Goal: Information Seeking & Learning: Find specific fact

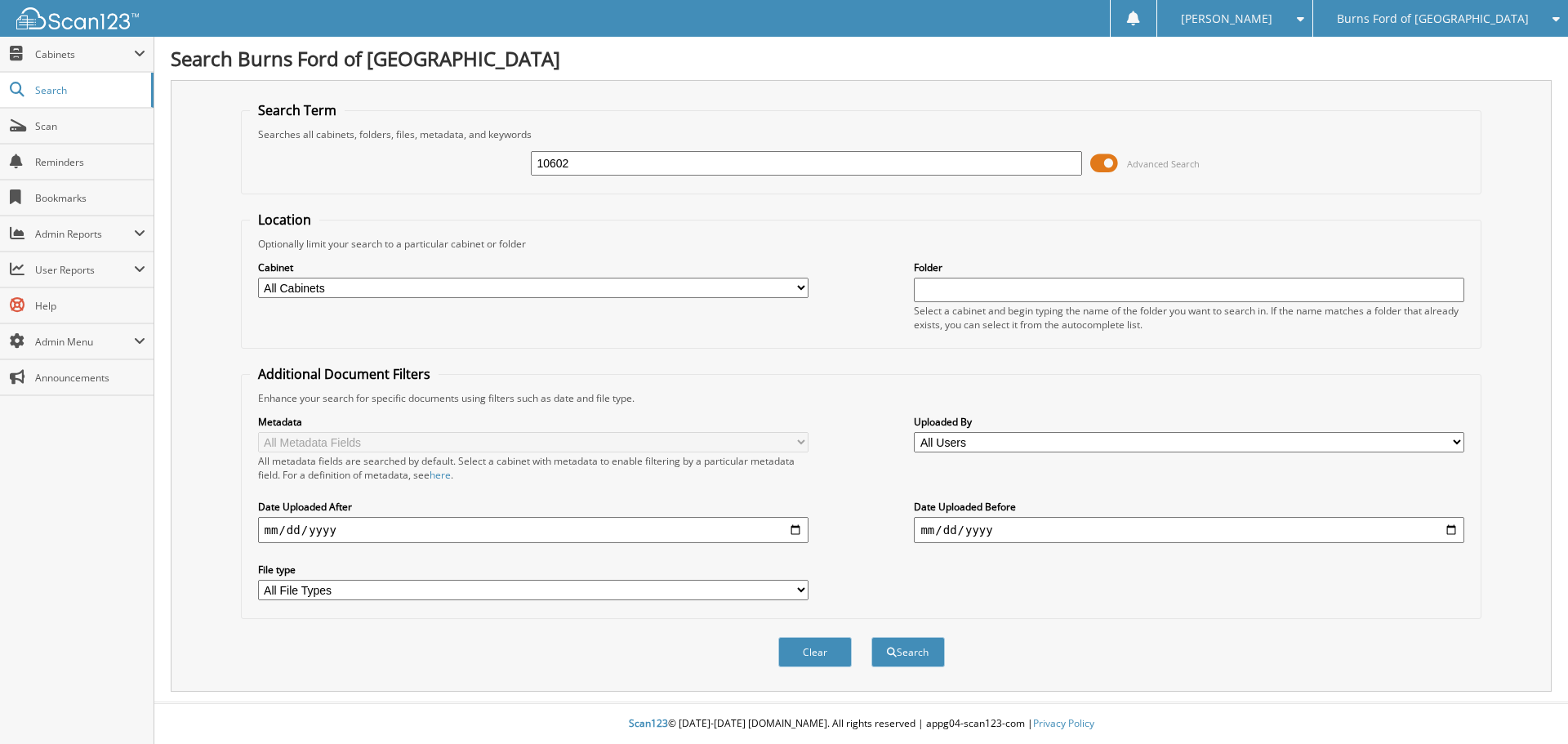
type input "10602"
click at [871, 637] on button "Search" at bounding box center [908, 652] width 74 height 30
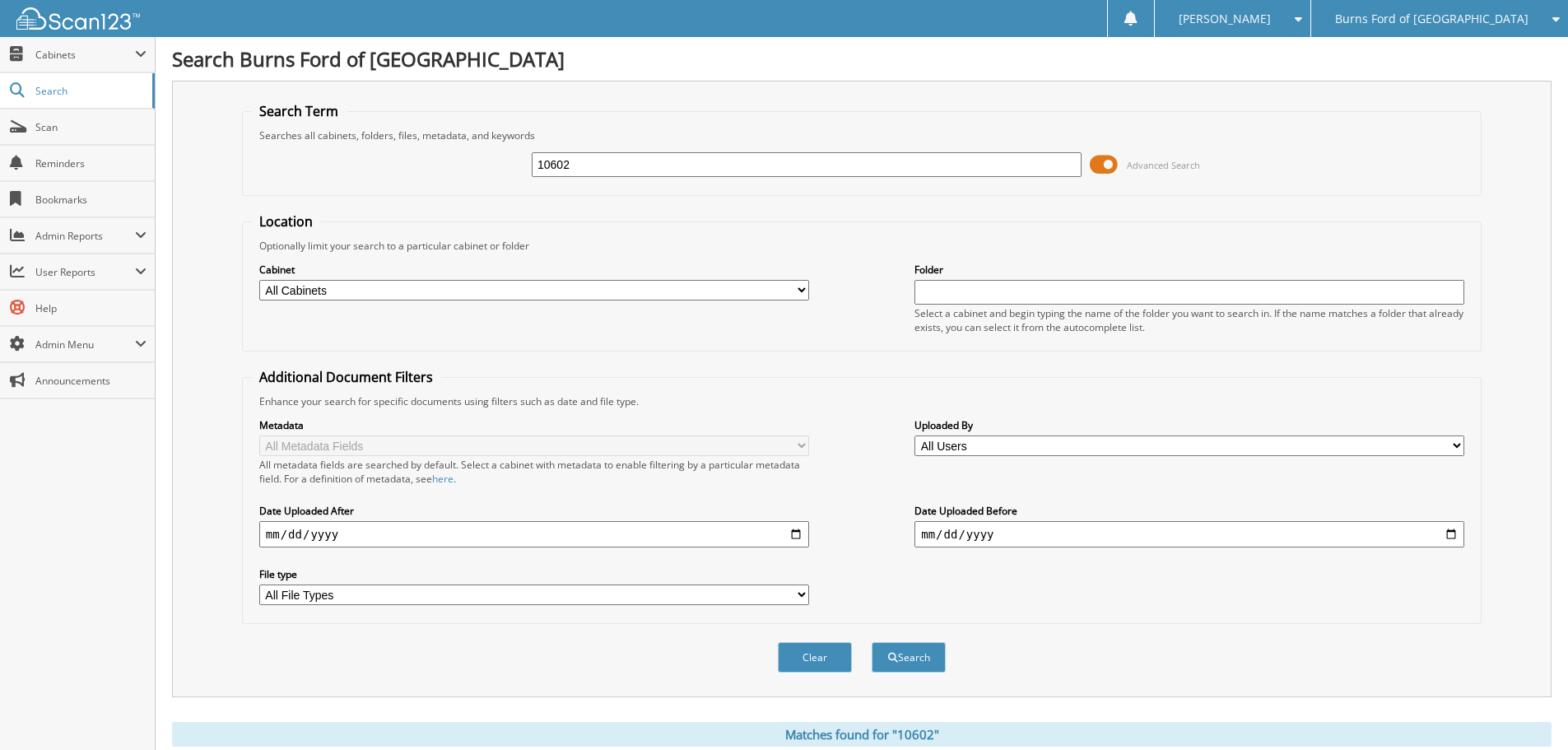
click at [579, 165] on input "10602" at bounding box center [807, 165] width 550 height 25
type input "10602X"
click at [872, 642] on button "Search" at bounding box center [909, 658] width 74 height 30
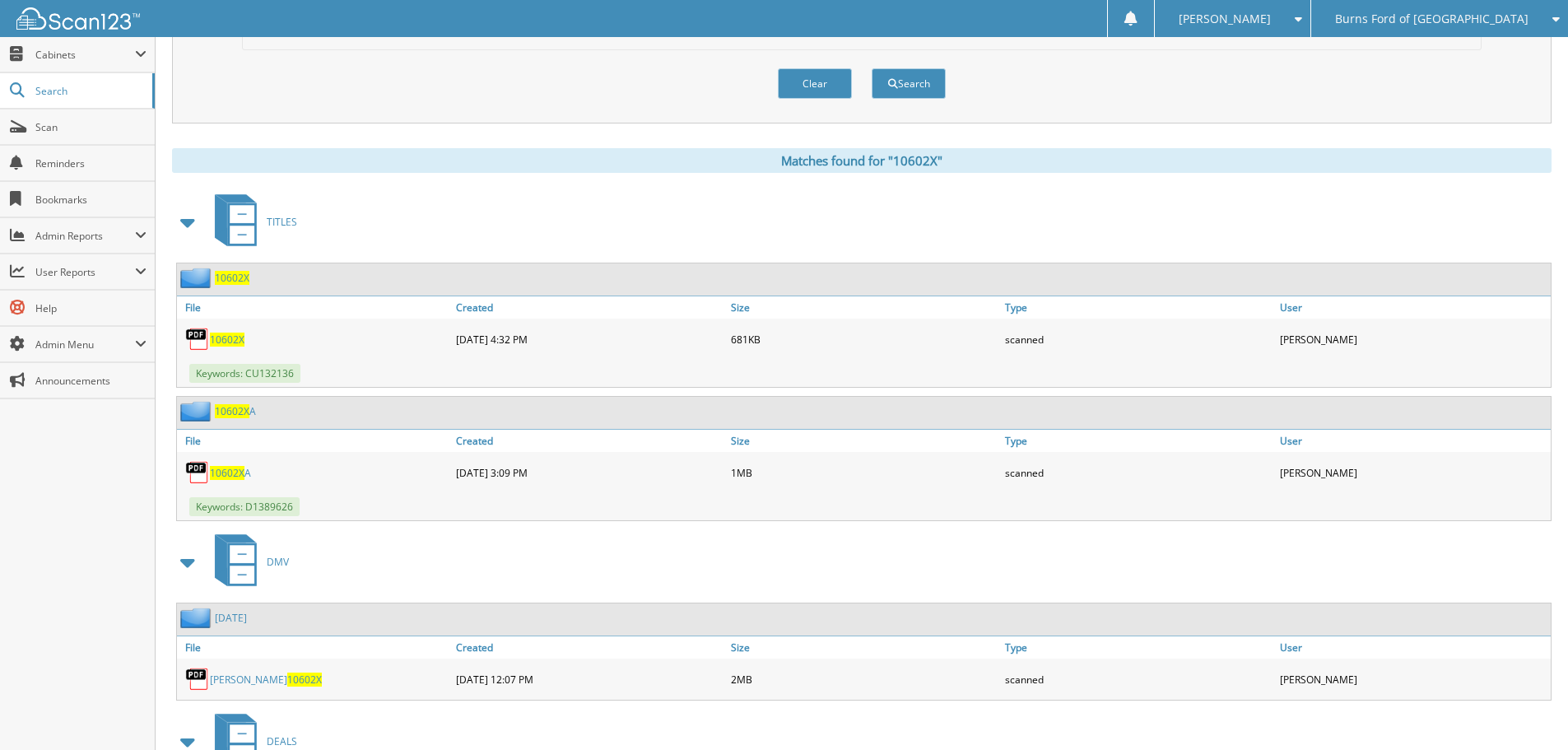
scroll to position [577, 0]
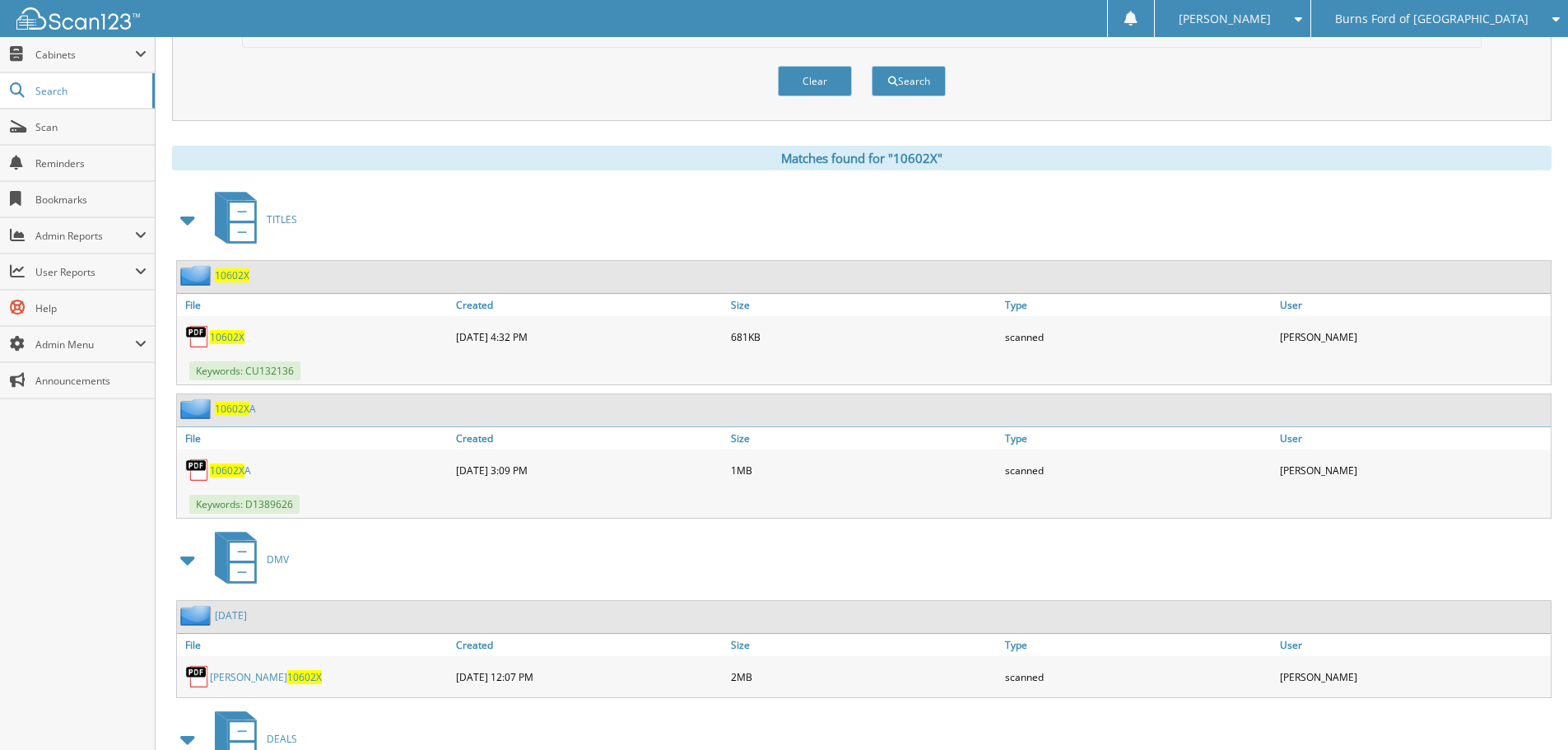
click at [1499, 10] on div "Burns Ford of [GEOGRAPHIC_DATA]" at bounding box center [1440, 18] width 241 height 37
click at [1462, 121] on link "Burns Chevrolet Cadillac" at bounding box center [1440, 109] width 257 height 29
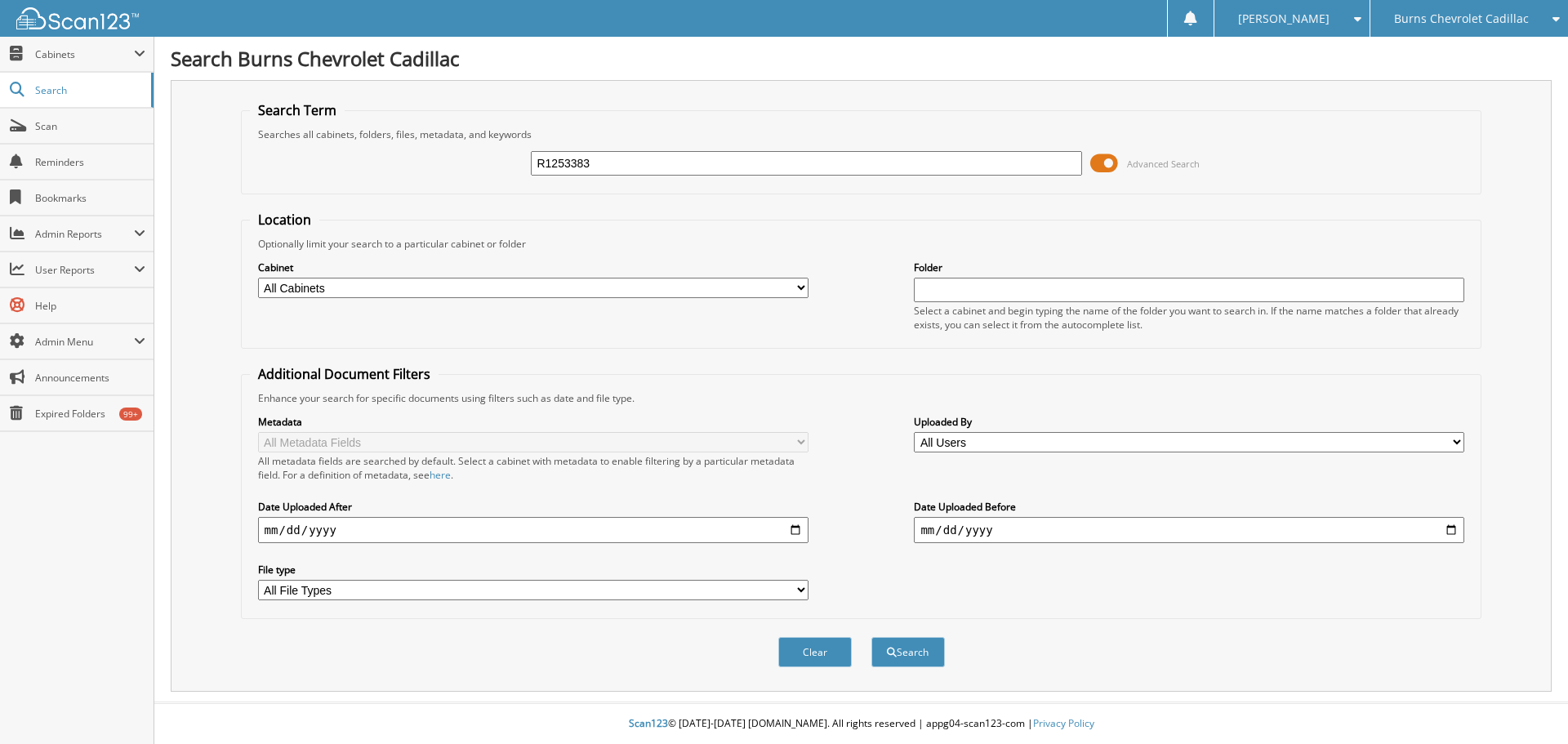
type input "R1253383"
click at [871, 637] on button "Search" at bounding box center [908, 652] width 74 height 30
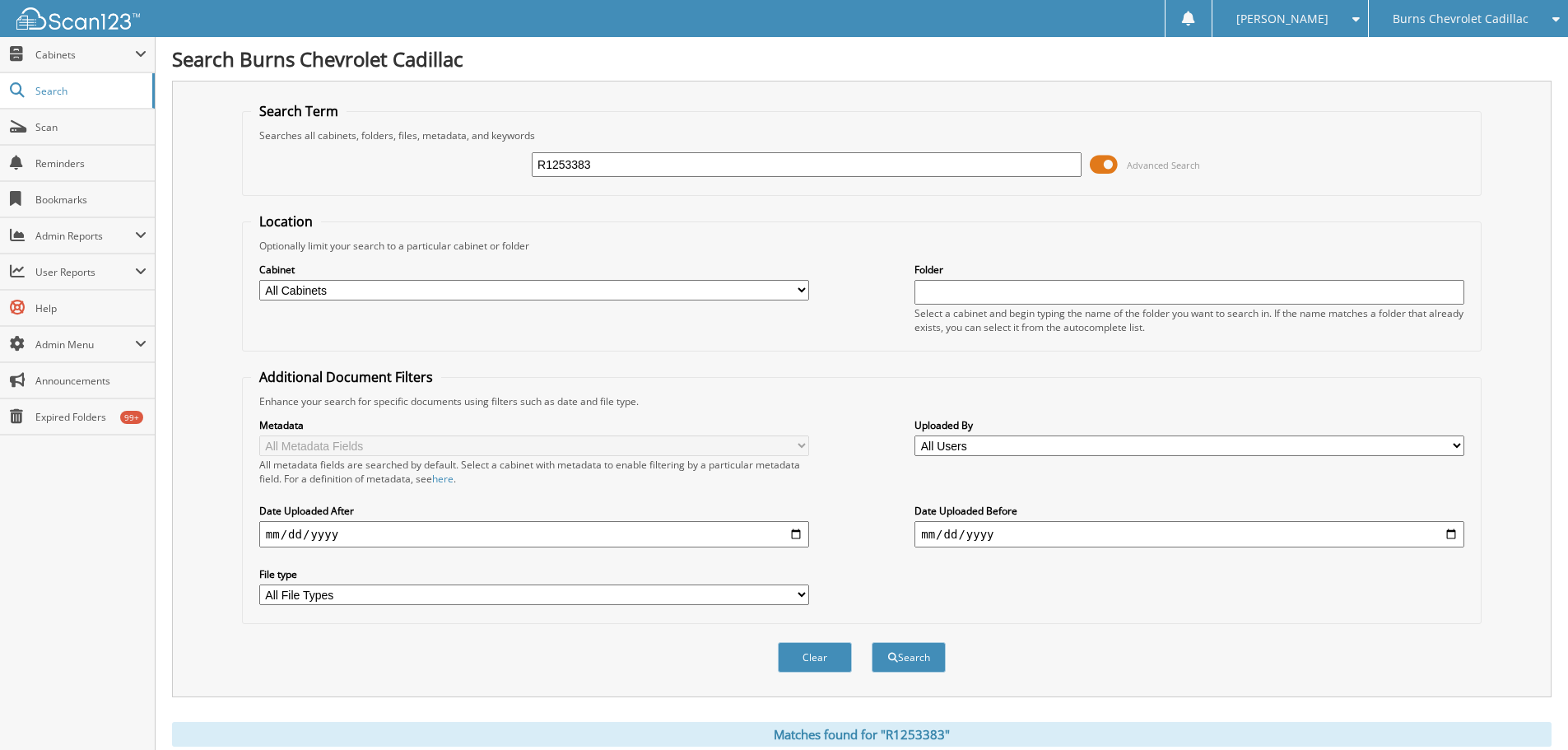
click at [618, 160] on input "R1253383" at bounding box center [807, 165] width 550 height 25
click at [621, 162] on input "R1253383" at bounding box center [807, 165] width 550 height 25
type input "42360X"
click at [872, 642] on button "Search" at bounding box center [909, 658] width 74 height 30
click at [1480, 14] on span "Burns Chevrolet Cadillac" at bounding box center [1460, 19] width 136 height 10
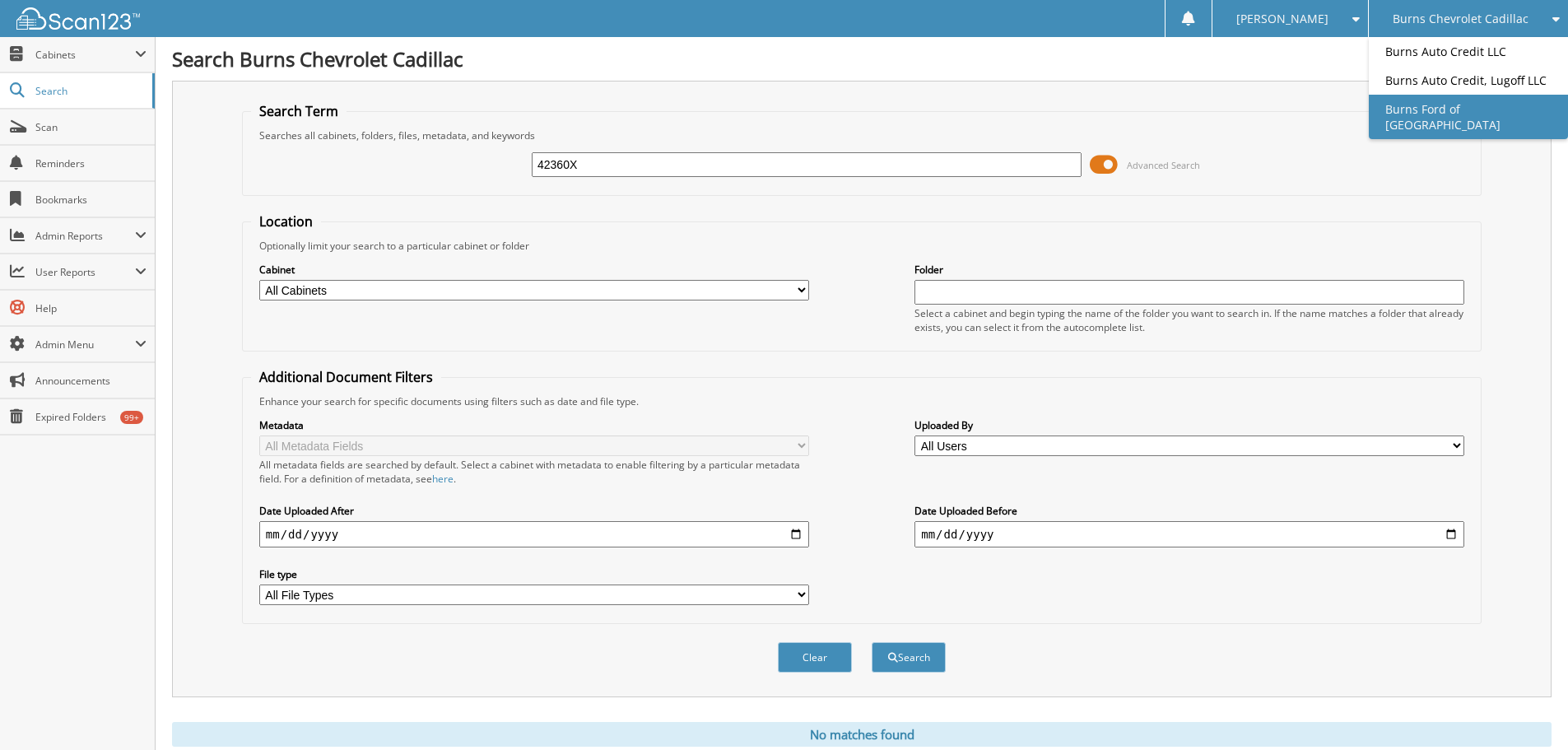
click at [1441, 107] on link "Burns Ford of [GEOGRAPHIC_DATA]" at bounding box center [1468, 116] width 199 height 45
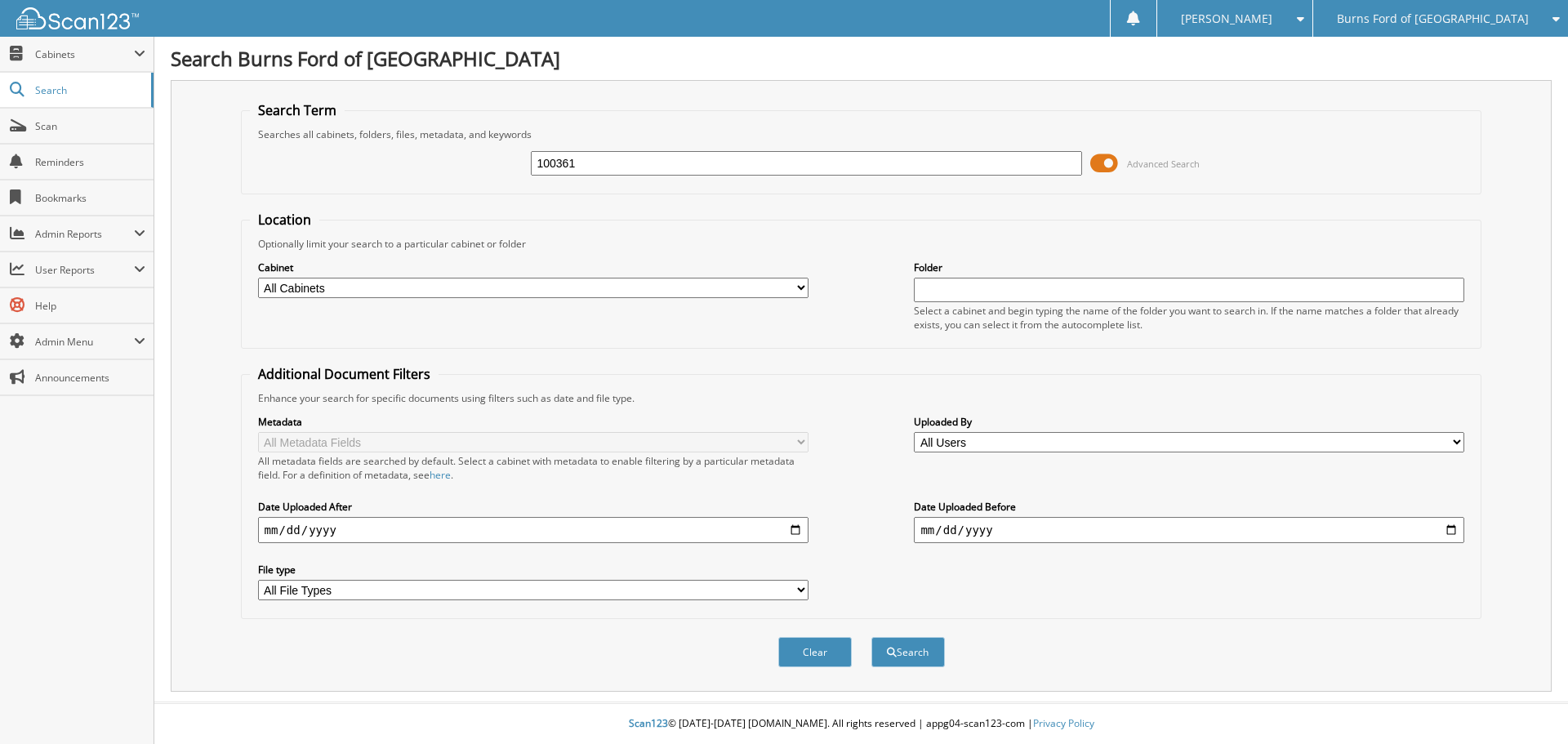
type input "100361"
click at [871, 637] on button "Search" at bounding box center [908, 652] width 74 height 30
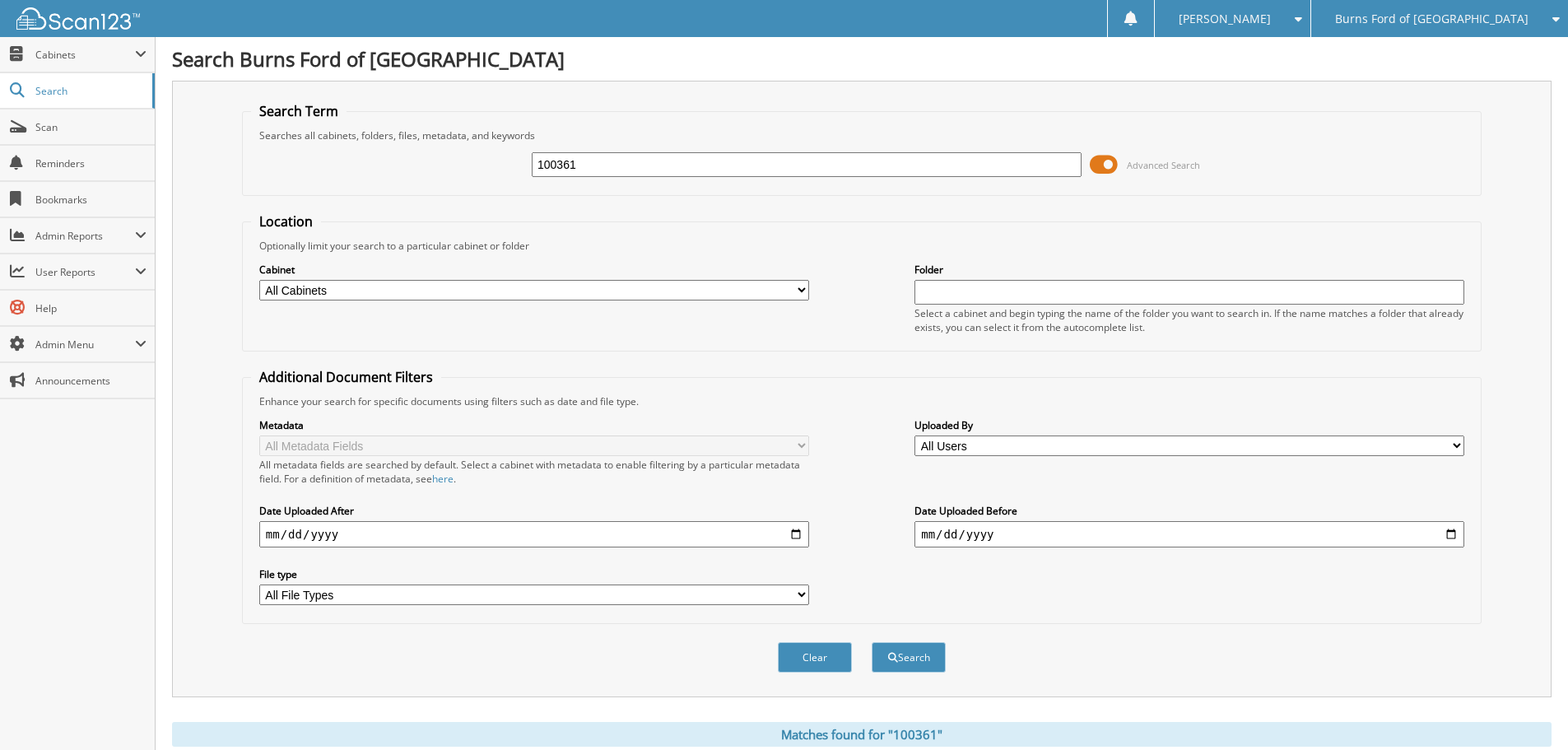
click at [1459, 23] on span "Burns Ford of [GEOGRAPHIC_DATA]" at bounding box center [1431, 19] width 193 height 10
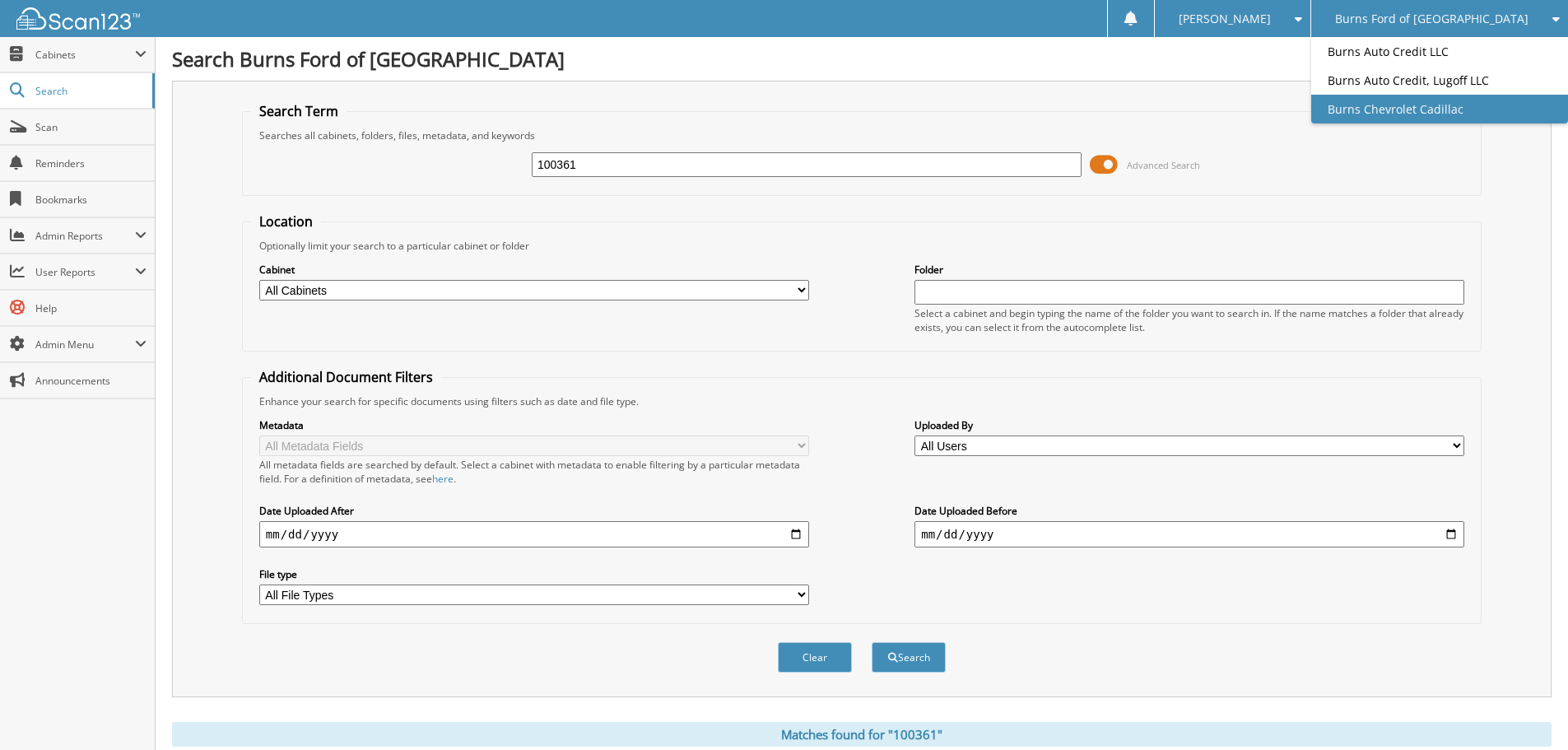
click at [1447, 124] on link "Burns Chevrolet Cadillac" at bounding box center [1440, 109] width 257 height 29
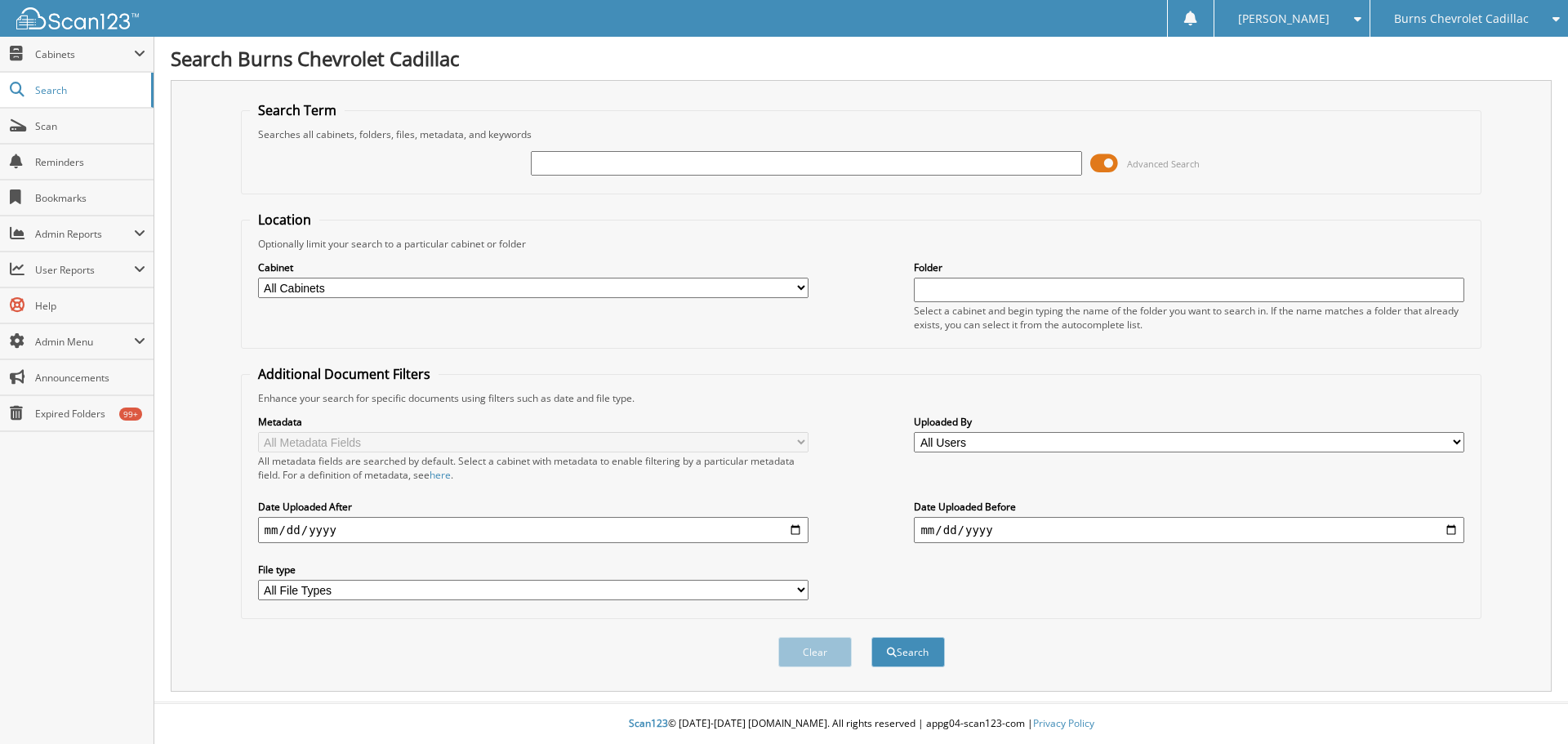
click at [614, 162] on input "text" at bounding box center [805, 163] width 550 height 25
type input "DR675441"
click at [871, 637] on button "Search" at bounding box center [908, 652] width 74 height 30
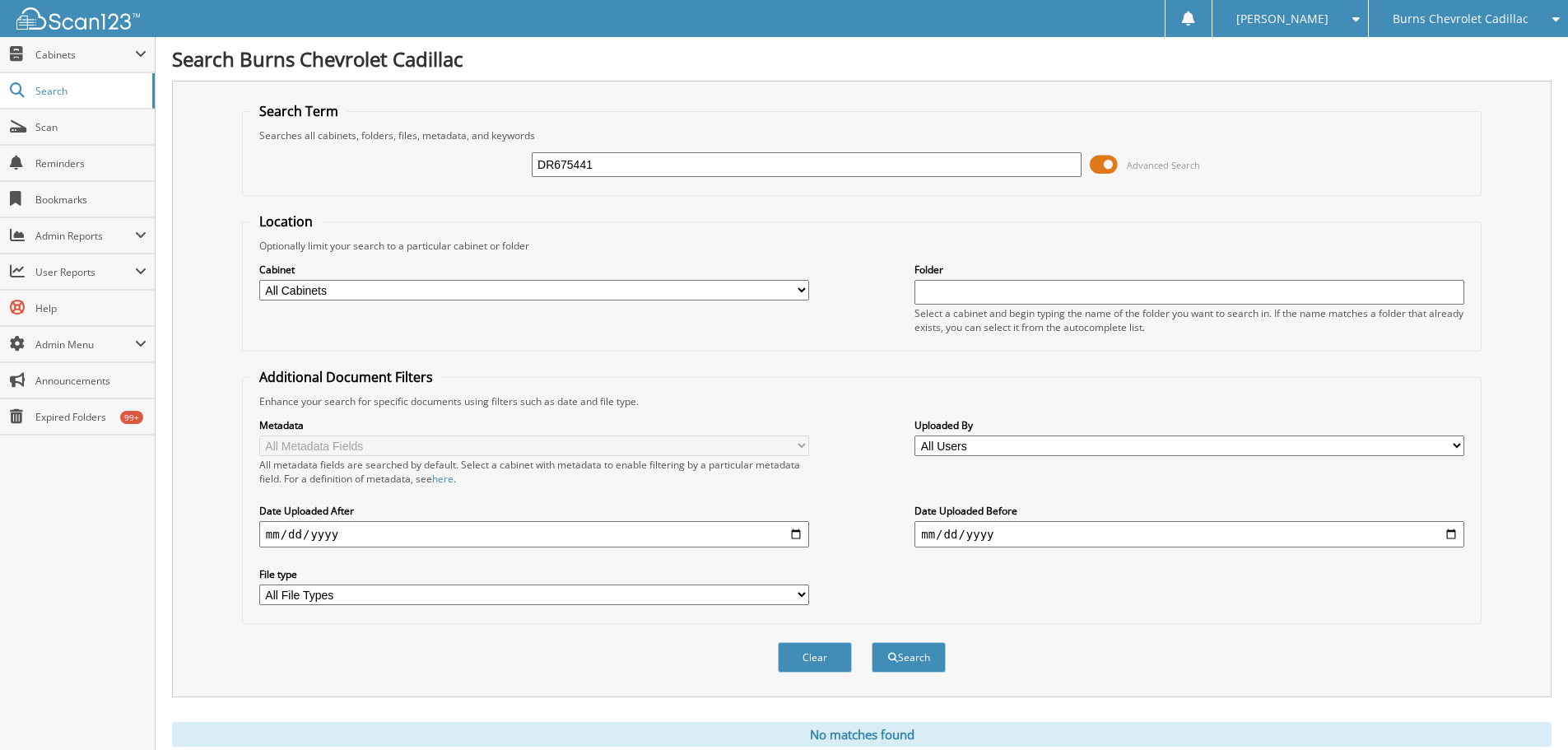
click at [655, 165] on input "DR675441" at bounding box center [807, 165] width 550 height 25
type input "400862A"
click at [872, 642] on button "Search" at bounding box center [909, 658] width 74 height 30
